Goal: Task Accomplishment & Management: Manage account settings

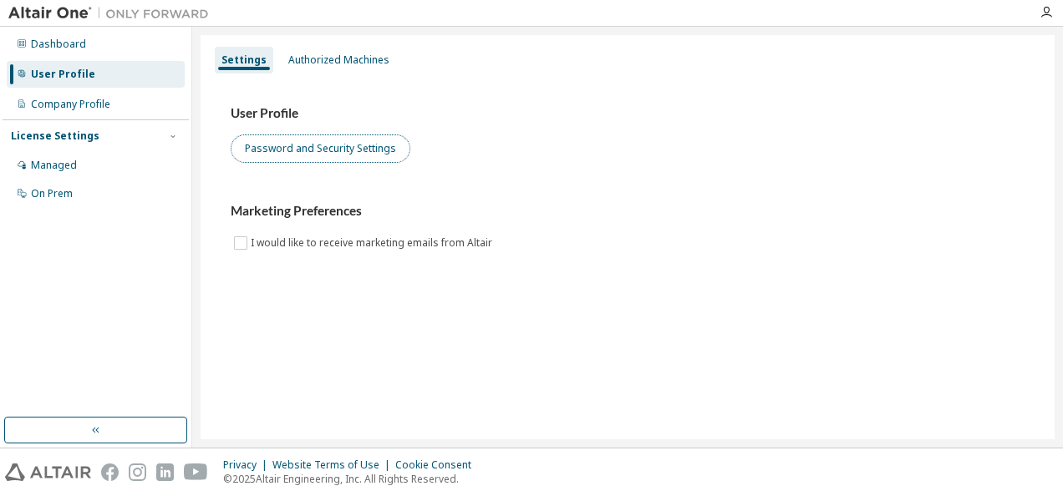
click at [334, 150] on button "Password and Security Settings" at bounding box center [321, 149] width 180 height 28
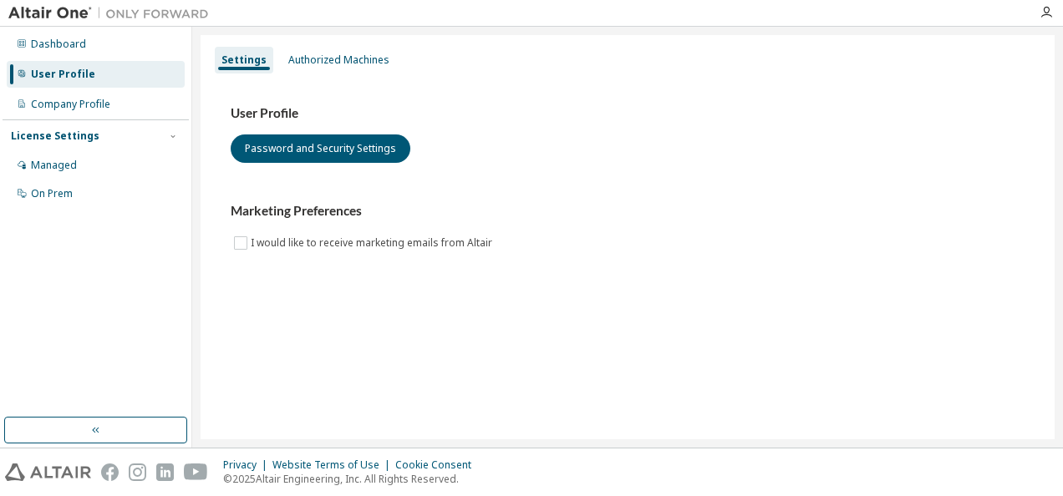
click at [62, 13] on img at bounding box center [112, 13] width 209 height 17
click at [33, 47] on div "Dashboard" at bounding box center [58, 44] width 55 height 13
